Goal: Task Accomplishment & Management: Manage account settings

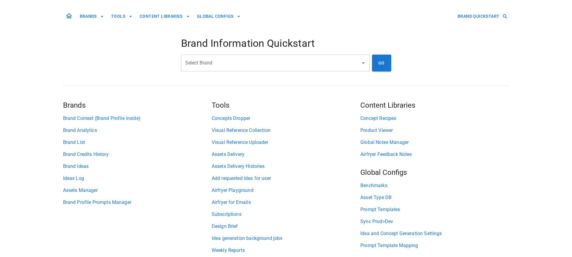
click at [235, 63] on input "Select Brand" at bounding box center [271, 62] width 174 height 11
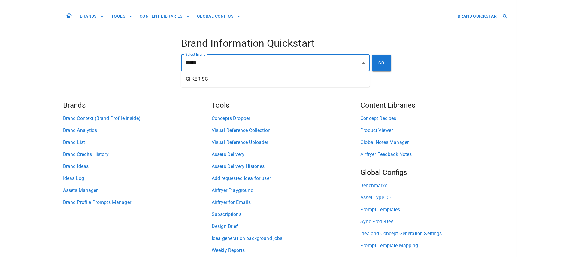
click at [236, 82] on li "GiiKER SG" at bounding box center [275, 79] width 188 height 11
type input "*********"
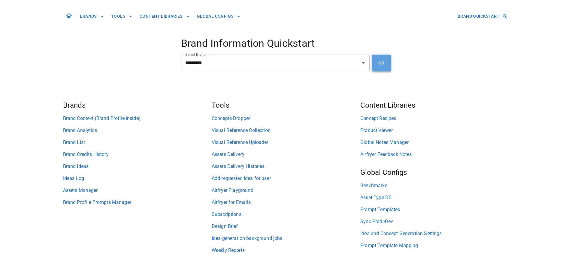
click at [378, 63] on button "GO" at bounding box center [381, 63] width 19 height 17
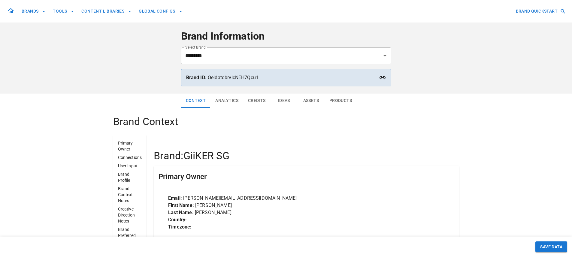
click at [306, 103] on button "Assets" at bounding box center [310, 101] width 27 height 14
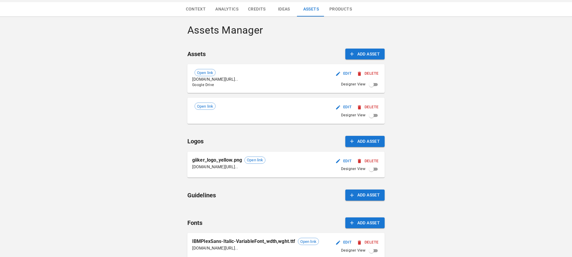
scroll to position [92, 0]
click at [341, 72] on button "Edit" at bounding box center [343, 73] width 19 height 9
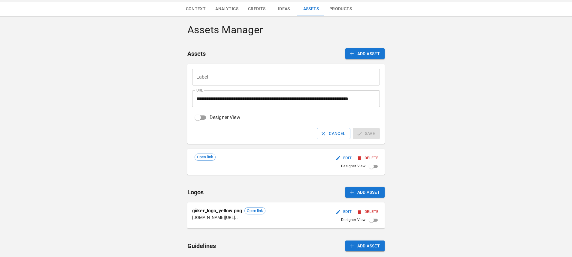
click at [295, 78] on input "Label" at bounding box center [286, 77] width 188 height 17
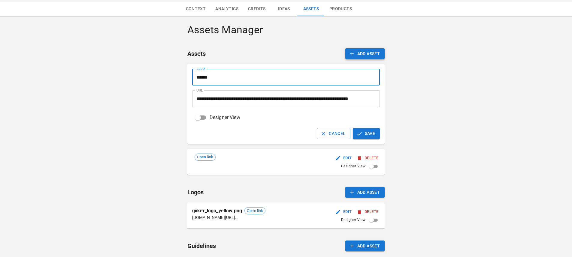
type input "*******"
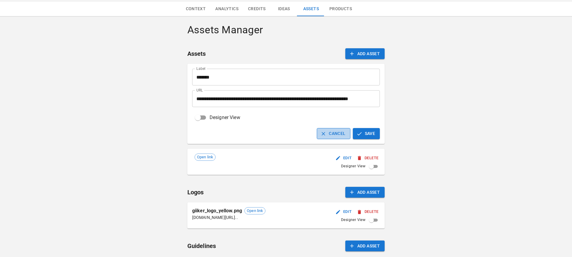
click at [317, 137] on button "Cancel" at bounding box center [333, 133] width 33 height 11
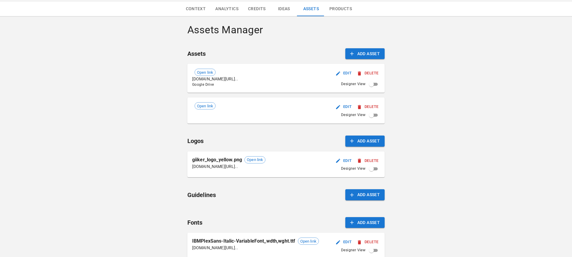
click at [201, 66] on div "Open link [DOMAIN_NAME][URL].. Google Drive Edit Delete Designer View" at bounding box center [285, 78] width 197 height 29
click at [203, 71] on span "Open link" at bounding box center [205, 73] width 20 height 6
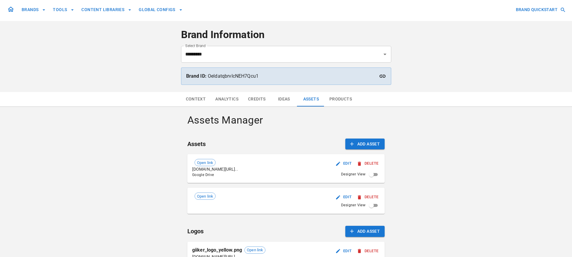
scroll to position [0, 0]
